Goal: Entertainment & Leisure: Consume media (video, audio)

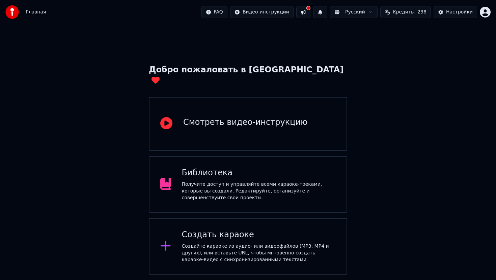
click at [238, 170] on div "Библиотека Получите доступ и управляйте всеми караоке-треками, которые вы созда…" at bounding box center [259, 185] width 154 height 34
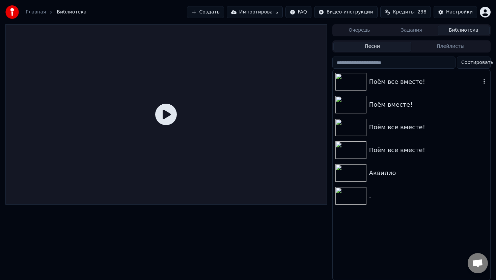
click at [385, 85] on div "Поём все вместе!" at bounding box center [425, 81] width 112 height 9
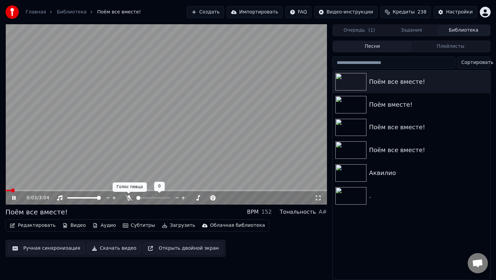
click at [127, 199] on icon at bounding box center [128, 198] width 7 height 5
click at [122, 164] on video at bounding box center [165, 114] width 321 height 181
